Goal: Check status

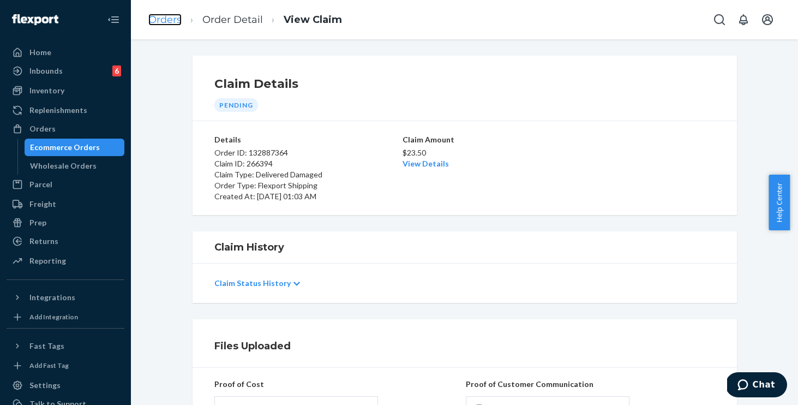
click at [149, 16] on link "Orders" at bounding box center [164, 20] width 33 height 12
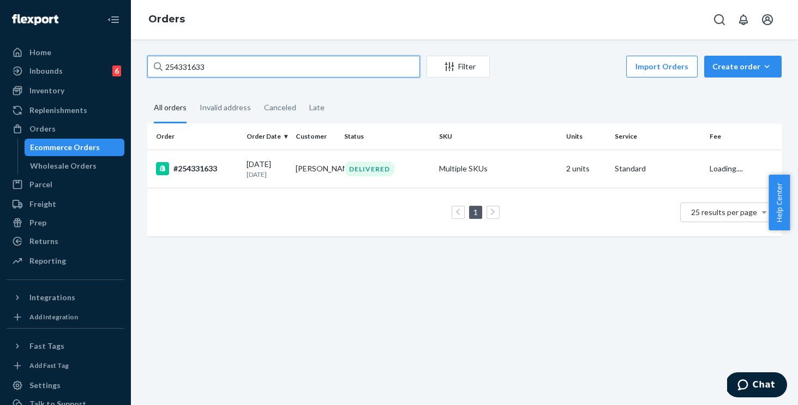
click at [268, 64] on input "254331633" at bounding box center [283, 67] width 273 height 22
drag, startPoint x: 237, startPoint y: 63, endPoint x: 113, endPoint y: 46, distance: 124.4
click at [113, 46] on div "Home Inbounds 6 Shipping Plans Problems 6 Inventory Products Replenishments Ord…" at bounding box center [399, 202] width 798 height 405
paste input "3537640"
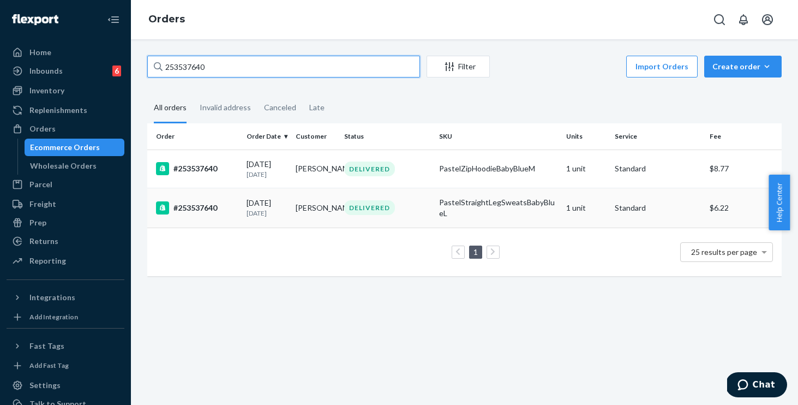
type input "253537640"
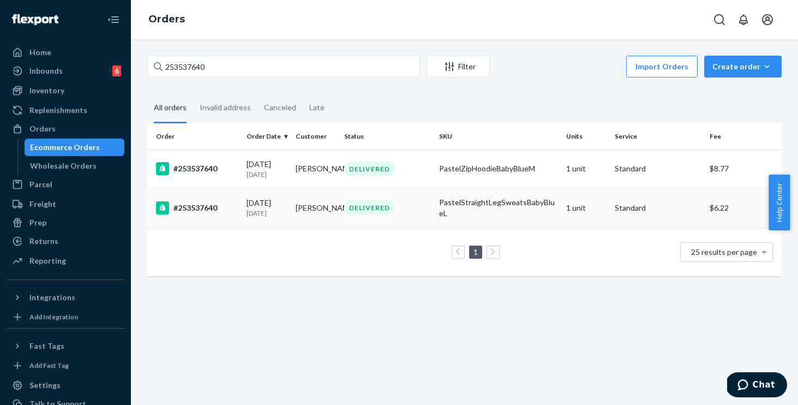
click at [411, 209] on div "DELIVERED" at bounding box center [387, 207] width 91 height 15
